Goal: Task Accomplishment & Management: Manage account settings

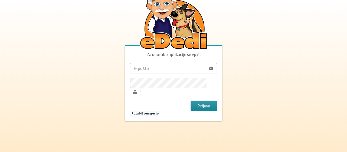
type input "[PERSON_NAME][EMAIL_ADDRESS][PERSON_NAME][DOMAIN_NAME]"
click at [210, 101] on button "Prijava" at bounding box center [204, 105] width 26 height 10
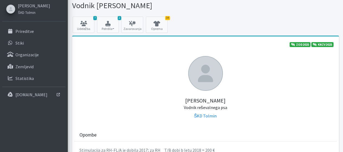
scroll to position [27, 0]
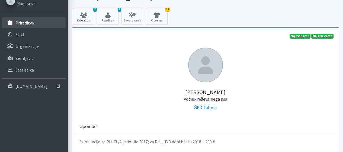
click at [25, 23] on p "Prireditve" at bounding box center [24, 22] width 18 height 5
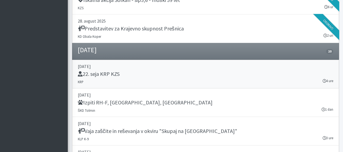
scroll to position [407, 0]
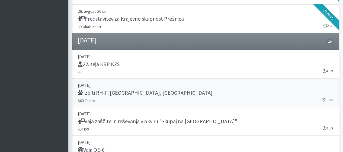
click at [104, 89] on h5 "Izpiti RH-F, [GEOGRAPHIC_DATA], [GEOGRAPHIC_DATA]" at bounding box center [145, 92] width 135 height 7
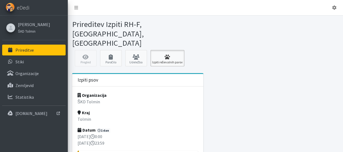
click at [163, 50] on link "Izpiti reševalnih parov" at bounding box center [168, 58] width 34 height 16
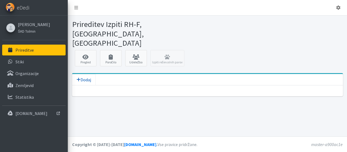
click at [81, 77] on span "Dodaj" at bounding box center [84, 79] width 15 height 5
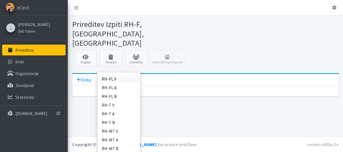
click at [108, 74] on link "RH-FL V" at bounding box center [118, 78] width 43 height 9
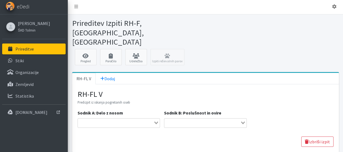
scroll to position [1, 0]
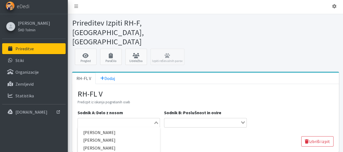
click at [156, 121] on icon "Search for option" at bounding box center [156, 122] width 4 height 3
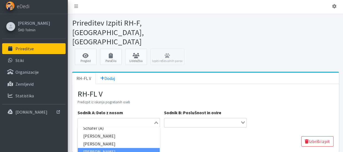
click at [111, 148] on li "Marko Bručan" at bounding box center [119, 152] width 82 height 8
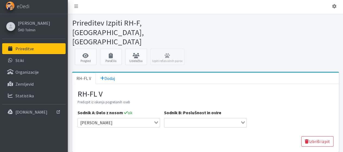
click at [243, 118] on div "Loading..." at bounding box center [244, 122] width 6 height 8
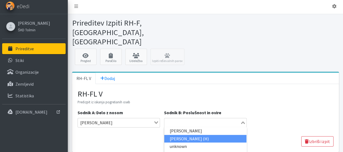
scroll to position [401, 0]
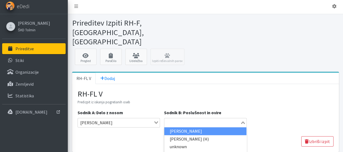
click at [189, 127] on li "Marko Bručan" at bounding box center [206, 131] width 82 height 8
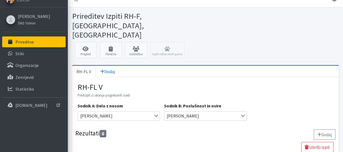
scroll to position [14, 0]
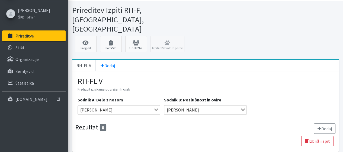
click at [321, 123] on button "Dodaj" at bounding box center [325, 128] width 22 height 10
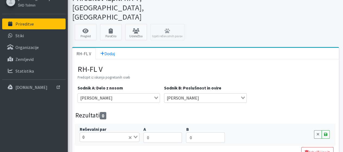
scroll to position [37, 0]
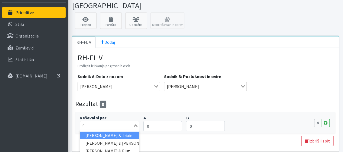
click at [132, 121] on div "0 Loading..." at bounding box center [110, 125] width 60 height 9
type input "tonja"
click at [106, 122] on input "tonja" at bounding box center [107, 125] width 52 height 7
click at [116, 131] on li "Tonja Gomzi Hrabar & Ina" at bounding box center [109, 135] width 59 height 8
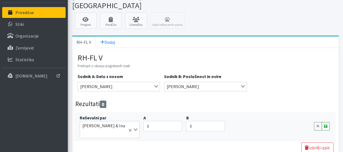
scroll to position [50, 0]
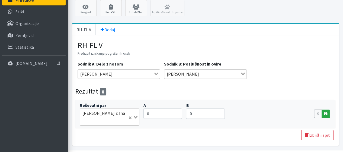
click at [327, 112] on icon at bounding box center [325, 114] width 3 height 4
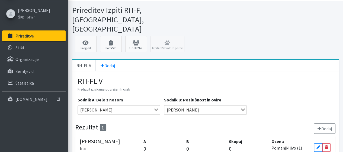
scroll to position [29, 0]
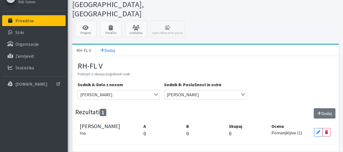
click at [326, 108] on button "Dodaj" at bounding box center [325, 113] width 22 height 10
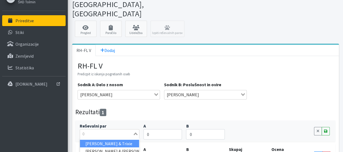
click at [135, 132] on icon "Search for option" at bounding box center [136, 133] width 4 height 3
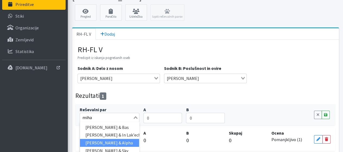
scroll to position [53, 0]
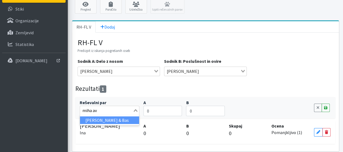
type input "miha avg"
click at [119, 116] on li "Miha Avguštin & Bas" at bounding box center [109, 120] width 59 height 8
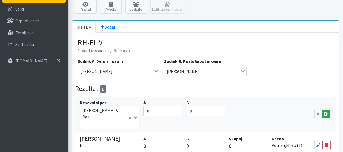
click at [325, 112] on icon at bounding box center [325, 114] width 3 height 4
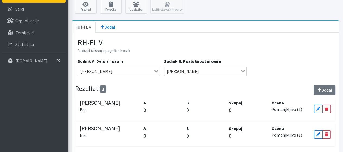
click at [327, 85] on button "Dodaj" at bounding box center [325, 90] width 22 height 10
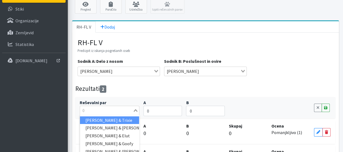
click at [136, 109] on icon "Search for option" at bounding box center [136, 110] width 4 height 3
type input "biz"
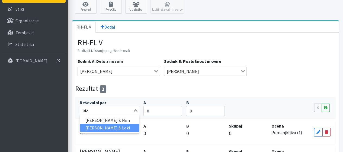
click at [115, 124] on li "Jaka Bizjak & Loki" at bounding box center [109, 128] width 59 height 8
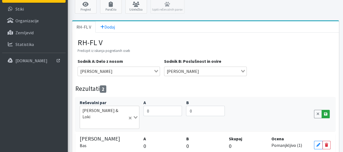
click at [328, 110] on link "Save" at bounding box center [326, 114] width 8 height 8
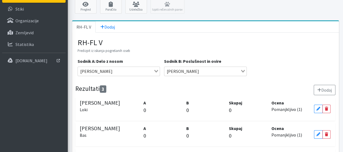
click at [324, 85] on button "Dodaj" at bounding box center [325, 90] width 22 height 10
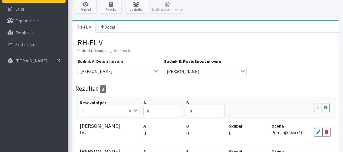
click at [136, 109] on icon "Search for option" at bounding box center [136, 110] width 4 height 3
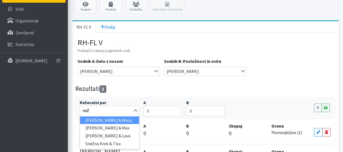
type input "neža"
click at [100, 116] on li "Neža Bole & Missy" at bounding box center [109, 120] width 59 height 8
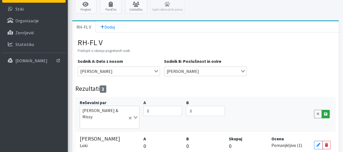
click at [328, 110] on link "Save" at bounding box center [326, 114] width 8 height 8
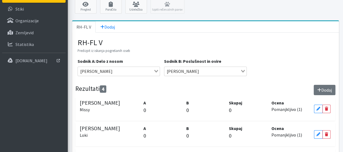
click at [327, 85] on button "Dodaj" at bounding box center [325, 90] width 22 height 10
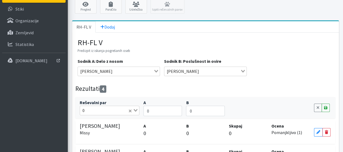
click at [136, 109] on icon "Search for option" at bounding box center [136, 110] width 4 height 3
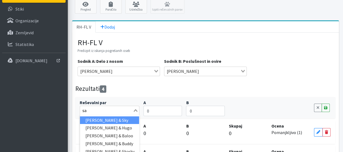
type input "sab"
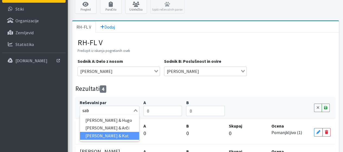
click at [120, 132] on li "Sabina Zelinšček & Kat" at bounding box center [109, 136] width 59 height 8
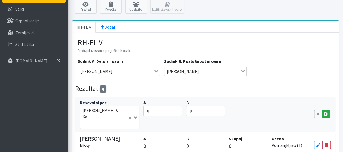
click at [325, 112] on icon at bounding box center [325, 114] width 3 height 4
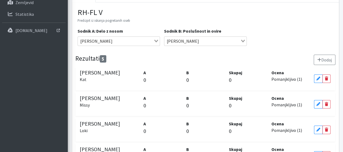
scroll to position [77, 0]
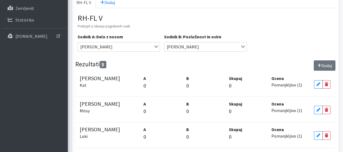
click at [331, 60] on button "Dodaj" at bounding box center [325, 65] width 22 height 10
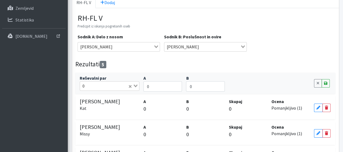
click at [135, 84] on icon "Search for option" at bounding box center [136, 85] width 4 height 3
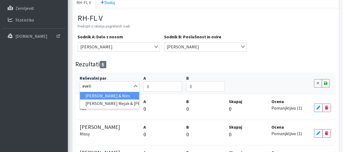
type input "evelin"
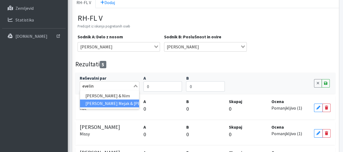
click at [127, 99] on li "Evelin Panger Mejak & Jack" at bounding box center [109, 103] width 59 height 8
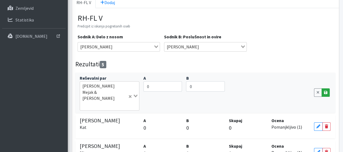
click at [327, 90] on icon at bounding box center [325, 92] width 3 height 4
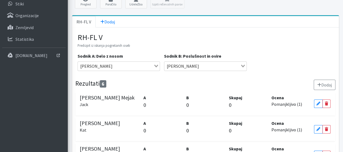
scroll to position [0, 0]
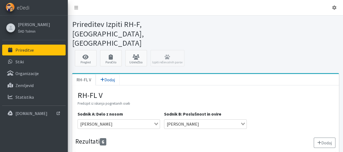
click at [102, 77] on icon at bounding box center [102, 79] width 4 height 4
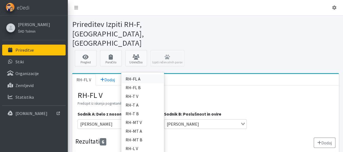
click at [131, 74] on link "RH-FL A" at bounding box center [142, 78] width 43 height 9
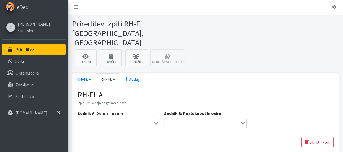
scroll to position [1, 0]
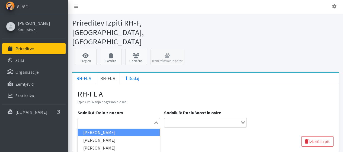
click at [155, 121] on icon "Search for option" at bounding box center [156, 122] width 4 height 3
click at [97, 128] on li "[PERSON_NAME]" at bounding box center [119, 132] width 82 height 8
type input "lju"
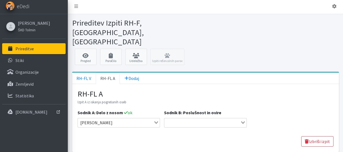
click at [242, 121] on icon "Search for option" at bounding box center [243, 122] width 4 height 3
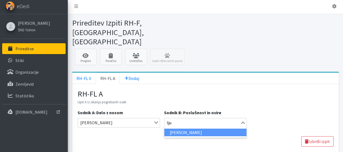
click at [191, 128] on li "[PERSON_NAME]" at bounding box center [206, 132] width 82 height 8
type input "lju"
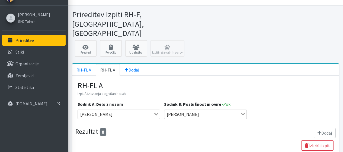
scroll to position [14, 0]
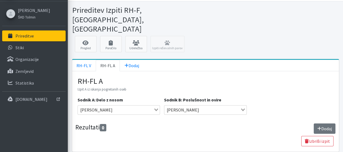
click at [327, 123] on button "Dodaj" at bounding box center [325, 128] width 22 height 10
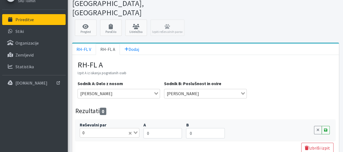
scroll to position [37, 0]
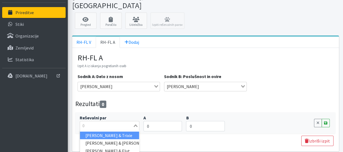
click at [137, 124] on icon "Search for option" at bounding box center [136, 125] width 4 height 3
type input "k"
type input "lara"
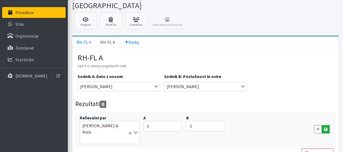
click at [325, 127] on icon at bounding box center [325, 129] width 3 height 4
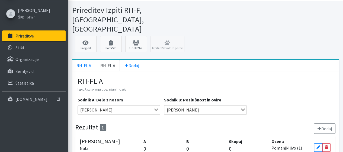
scroll to position [29, 0]
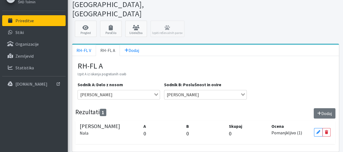
click at [328, 108] on button "Dodaj" at bounding box center [325, 113] width 22 height 10
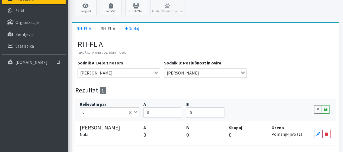
scroll to position [53, 0]
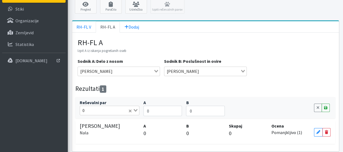
click at [135, 109] on icon "Search for option" at bounding box center [136, 110] width 4 height 3
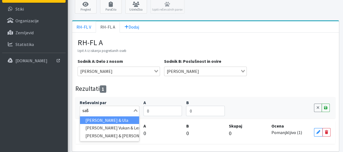
type input "saša"
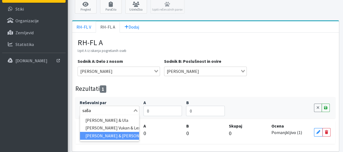
click at [122, 132] on li "Saša Repanšek & Kori" at bounding box center [109, 136] width 59 height 8
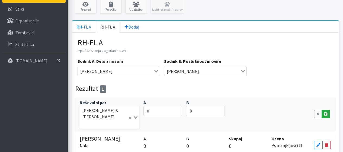
click at [328, 110] on link "Save" at bounding box center [326, 114] width 8 height 8
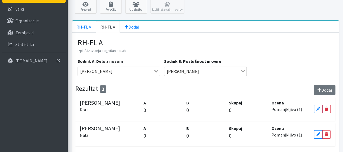
click at [329, 85] on button "Dodaj" at bounding box center [325, 90] width 22 height 10
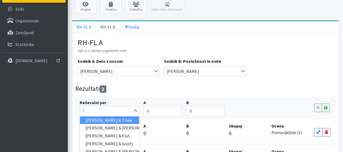
click at [135, 109] on icon "Search for option" at bounding box center [136, 110] width 4 height 3
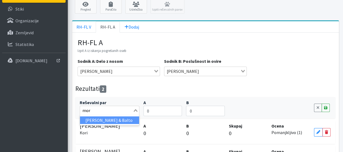
type input "more"
click at [122, 116] on li "Moreno Drlink & Balto" at bounding box center [109, 120] width 59 height 8
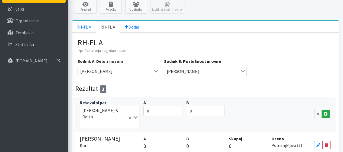
click at [325, 112] on icon at bounding box center [325, 114] width 3 height 4
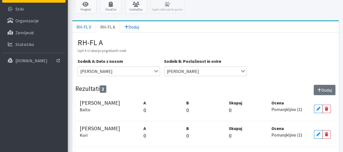
click at [328, 85] on button "Dodaj" at bounding box center [325, 90] width 22 height 10
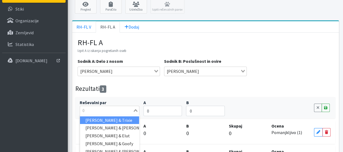
click at [135, 106] on div "Loading..." at bounding box center [136, 110] width 6 height 8
type input "fra"
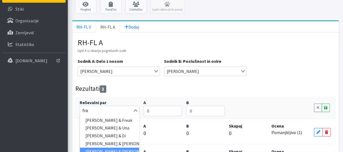
click at [109, 147] on li "Franjo Lužar & Fred" at bounding box center [109, 151] width 59 height 8
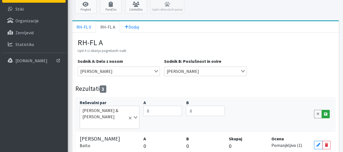
click at [329, 110] on link "Save" at bounding box center [326, 114] width 8 height 8
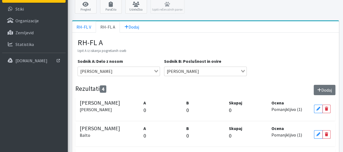
click at [324, 85] on button "Dodaj" at bounding box center [325, 90] width 22 height 10
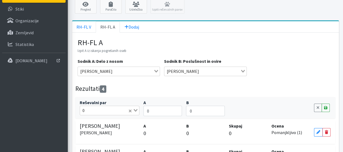
click at [138, 106] on div "Loading..." at bounding box center [133, 110] width 11 height 8
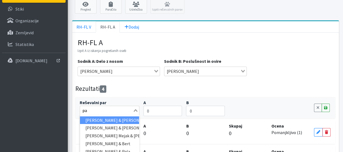
type input "pav"
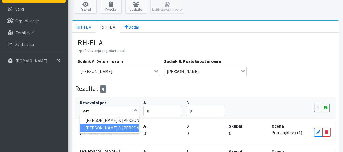
click at [119, 124] on li "Danilo Pavšič & Belly" at bounding box center [109, 128] width 59 height 8
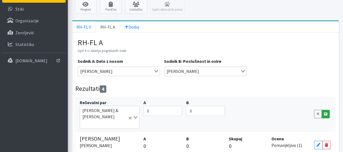
click at [325, 112] on icon at bounding box center [325, 114] width 3 height 4
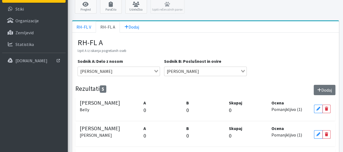
click at [329, 85] on button "Dodaj" at bounding box center [325, 90] width 22 height 10
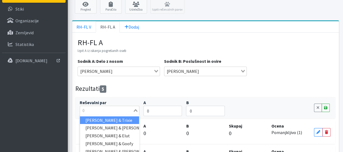
click at [137, 109] on icon "Search for option" at bounding box center [136, 110] width 4 height 3
type input "davor"
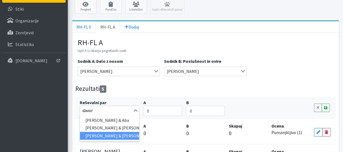
click at [123, 132] on li "Davorin Eržen & Tara" at bounding box center [109, 136] width 59 height 8
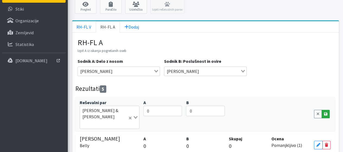
click at [325, 112] on icon at bounding box center [325, 114] width 3 height 4
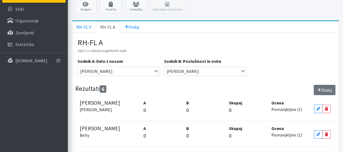
click at [324, 85] on button "Dodaj" at bounding box center [325, 90] width 22 height 10
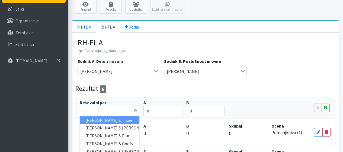
click at [135, 109] on icon "Search for option" at bounding box center [136, 110] width 4 height 3
type input "erik"
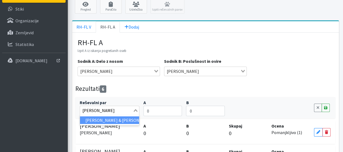
click at [126, 116] on li "Erik Trček & Nelson" at bounding box center [109, 120] width 59 height 8
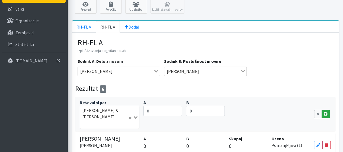
click at [326, 112] on icon at bounding box center [325, 114] width 3 height 4
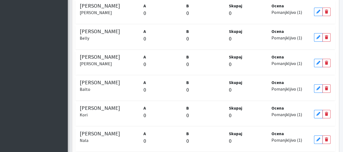
scroll to position [182, 0]
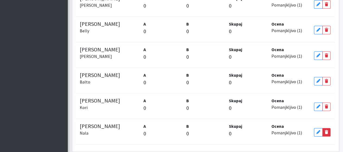
click at [327, 130] on icon at bounding box center [326, 132] width 3 height 4
click at [317, 130] on icon at bounding box center [318, 132] width 3 height 4
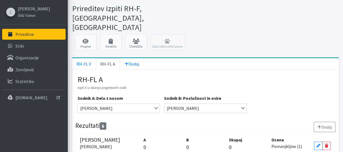
scroll to position [0, 0]
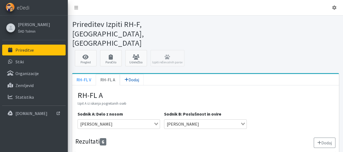
click at [128, 77] on span "Dodaj" at bounding box center [132, 79] width 15 height 5
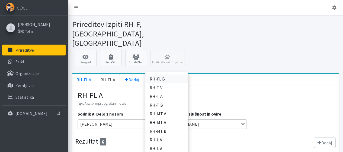
click at [158, 74] on link "RH-FL B" at bounding box center [167, 78] width 43 height 9
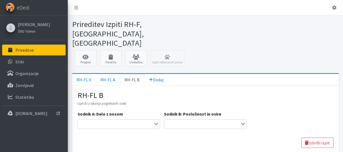
click at [157, 122] on icon "Search for option" at bounding box center [156, 123] width 4 height 3
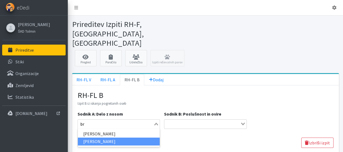
click at [111, 137] on li "[PERSON_NAME]" at bounding box center [119, 141] width 82 height 8
type input "br"
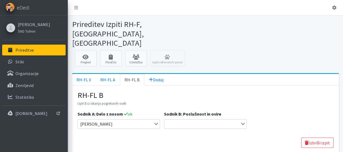
click at [191, 121] on input "Search for option" at bounding box center [202, 124] width 75 height 7
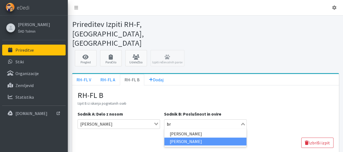
click at [181, 137] on li "[PERSON_NAME]" at bounding box center [206, 141] width 82 height 8
type input "br"
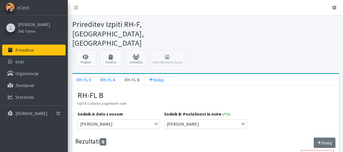
click at [327, 137] on button "Dodaj" at bounding box center [325, 142] width 22 height 10
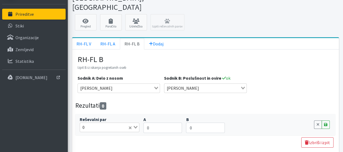
scroll to position [37, 0]
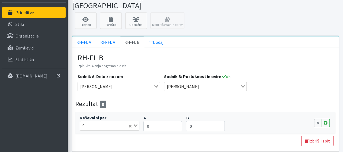
click at [136, 121] on div "Loading..." at bounding box center [133, 125] width 11 height 8
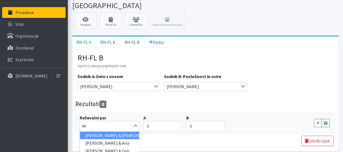
type input "urš"
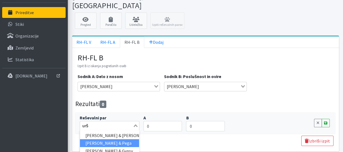
click at [117, 139] on li "Urša Drofenik & Pega" at bounding box center [109, 143] width 59 height 8
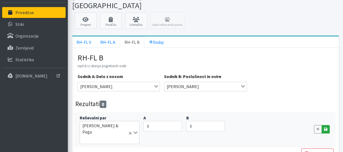
click at [327, 127] on icon at bounding box center [325, 129] width 3 height 4
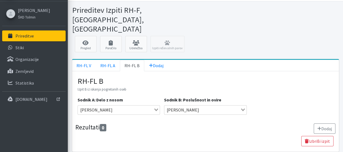
scroll to position [29, 0]
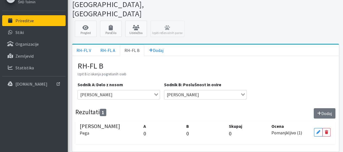
click at [326, 108] on button "Dodaj" at bounding box center [325, 113] width 22 height 10
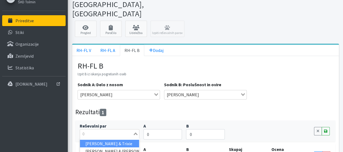
click at [137, 132] on icon "Search for option" at bounding box center [136, 133] width 4 height 3
type input "t"
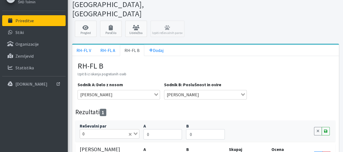
click at [270, 108] on div "Rezultati 1 Dodaj" at bounding box center [205, 113] width 260 height 10
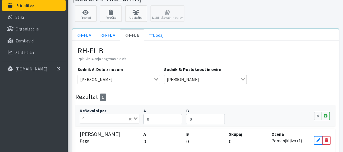
scroll to position [53, 0]
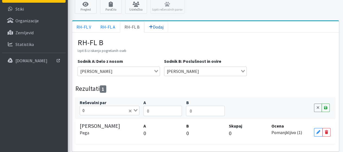
click at [157, 24] on span "Dodaj" at bounding box center [156, 26] width 15 height 5
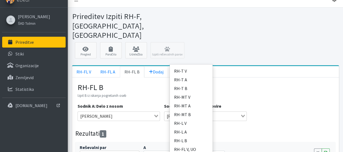
scroll to position [0, 0]
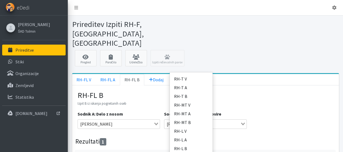
click at [236, 85] on div "RH-FL V Predizpit iz iskanja pogrešanih oseb Sodnik A: Delo z nosom Marko Bruča…" at bounding box center [205, 144] width 267 height 119
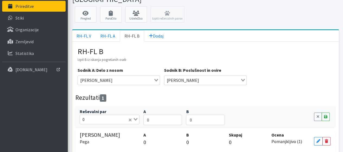
scroll to position [53, 0]
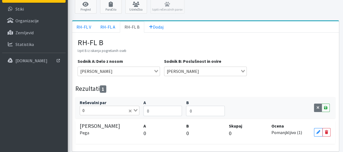
click at [319, 106] on icon at bounding box center [318, 108] width 3 height 4
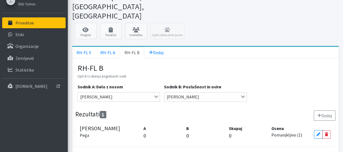
scroll to position [0, 0]
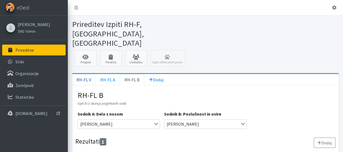
click at [85, 74] on link "RH-FL V" at bounding box center [84, 79] width 24 height 11
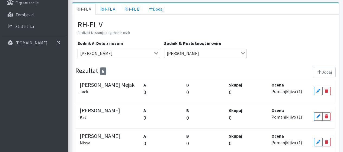
scroll to position [54, 0]
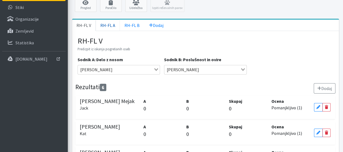
click at [104, 20] on link "RH-FL A" at bounding box center [108, 25] width 24 height 11
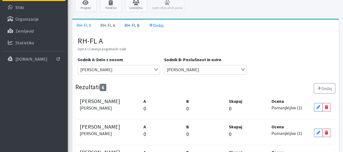
click at [130, 20] on link "RH-FL B" at bounding box center [132, 25] width 24 height 11
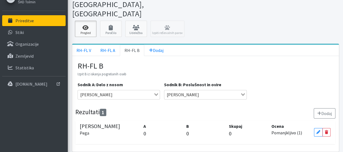
click at [91, 21] on link "Pregled" at bounding box center [86, 29] width 22 height 16
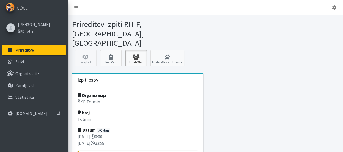
click at [134, 54] on icon at bounding box center [136, 56] width 18 height 5
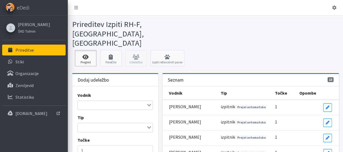
click at [85, 50] on link "Pregled" at bounding box center [86, 58] width 22 height 16
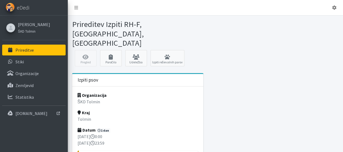
click at [88, 50] on div "Pregled Poročilo Udeležba Izpiti reševalnih parov" at bounding box center [205, 59] width 271 height 19
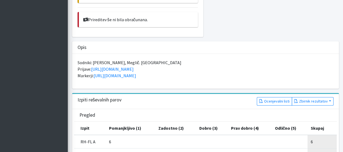
scroll to position [163, 0]
click at [274, 97] on link "Ocenjevalni listi" at bounding box center [274, 101] width 35 height 8
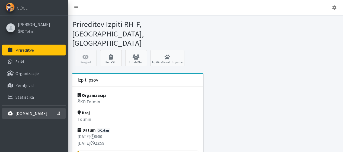
click at [39, 111] on p "[DOMAIN_NAME]" at bounding box center [31, 112] width 32 height 5
click at [33, 114] on p "[DOMAIN_NAME]" at bounding box center [31, 112] width 32 height 5
click at [36, 113] on p "[DOMAIN_NAME]" at bounding box center [31, 112] width 32 height 5
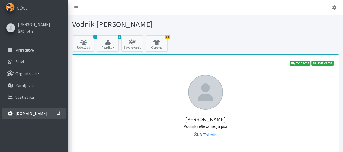
click at [34, 115] on p "[DOMAIN_NAME]" at bounding box center [31, 112] width 32 height 5
